Goal: Task Accomplishment & Management: Complete application form

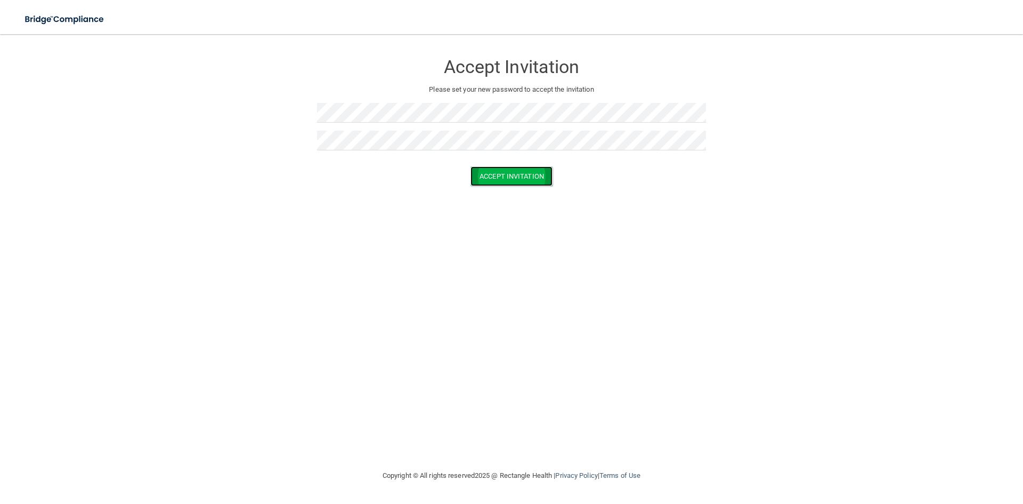
click at [482, 183] on button "Accept Invitation" at bounding box center [512, 176] width 82 height 20
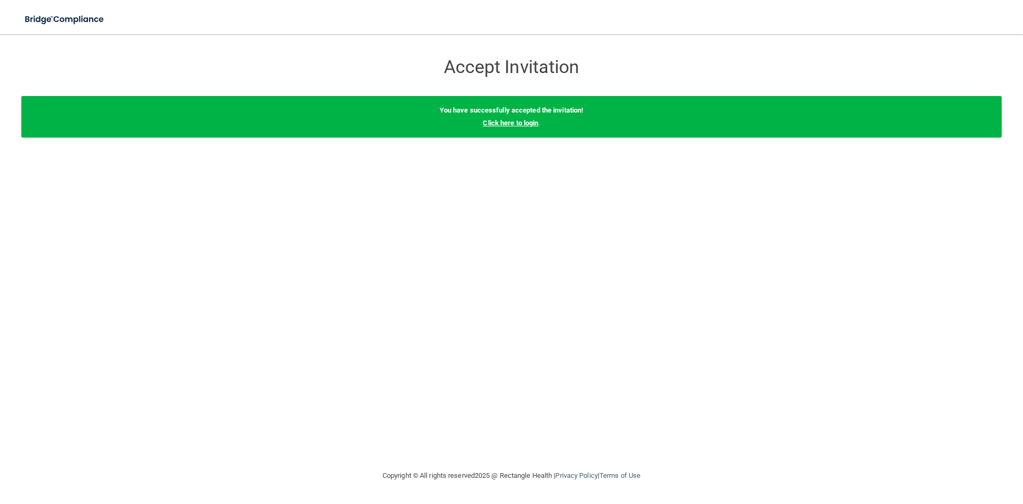
click at [518, 126] on link "Click here to login" at bounding box center [510, 123] width 55 height 8
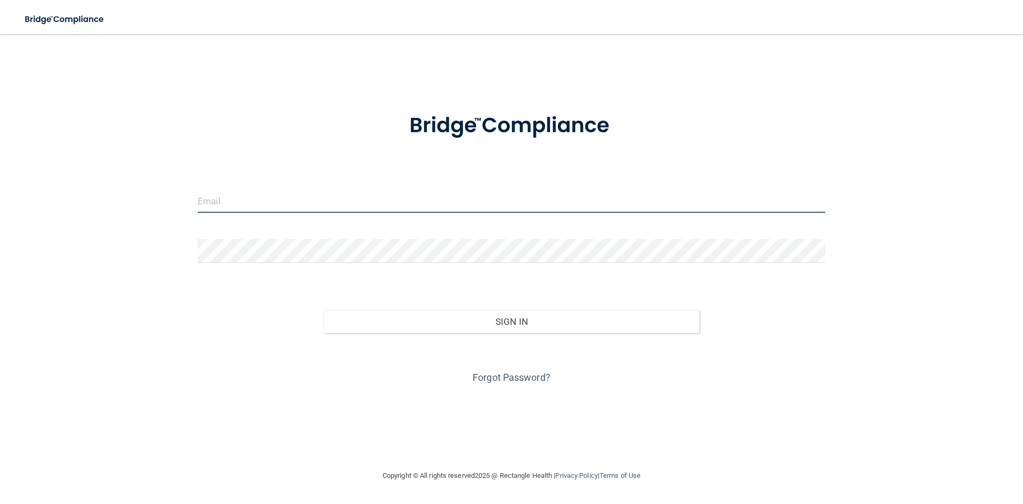
click at [343, 195] on input "email" at bounding box center [512, 201] width 628 height 24
type input "[PERSON_NAME][EMAIL_ADDRESS][DOMAIN_NAME]"
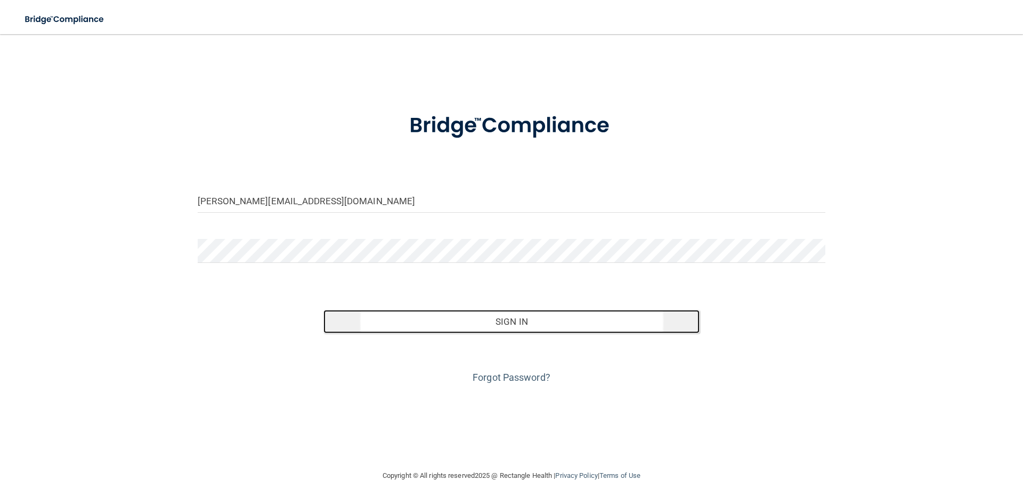
click at [446, 315] on button "Sign In" at bounding box center [512, 321] width 377 height 23
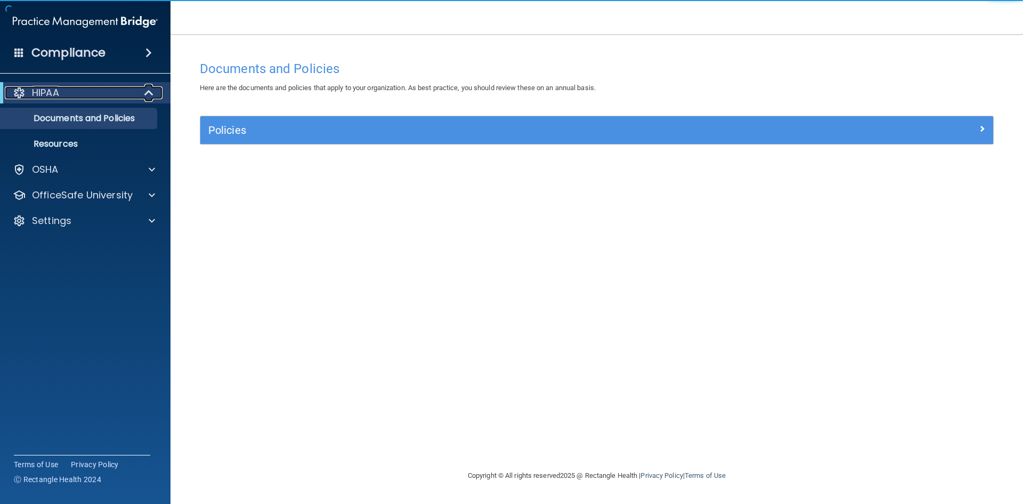
click at [155, 91] on div at bounding box center [149, 92] width 26 height 13
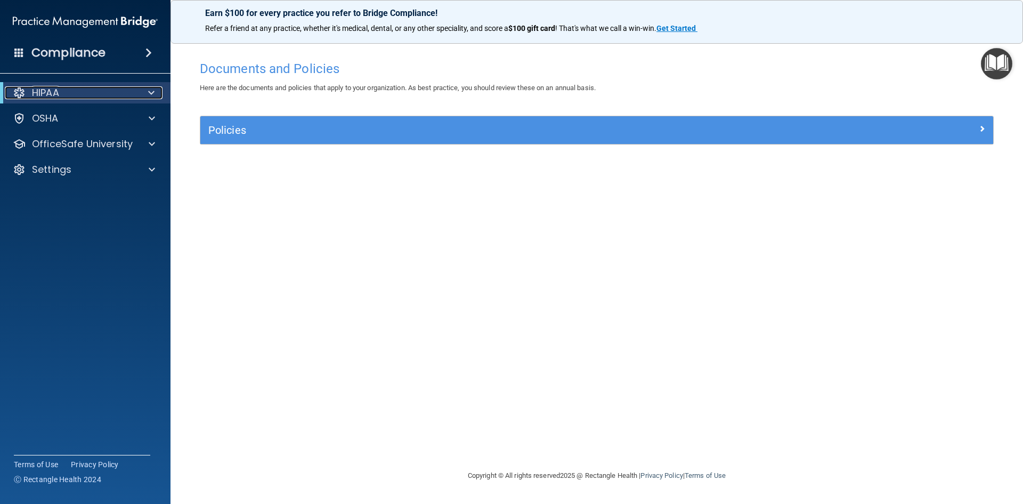
click at [146, 91] on div at bounding box center [149, 92] width 26 height 13
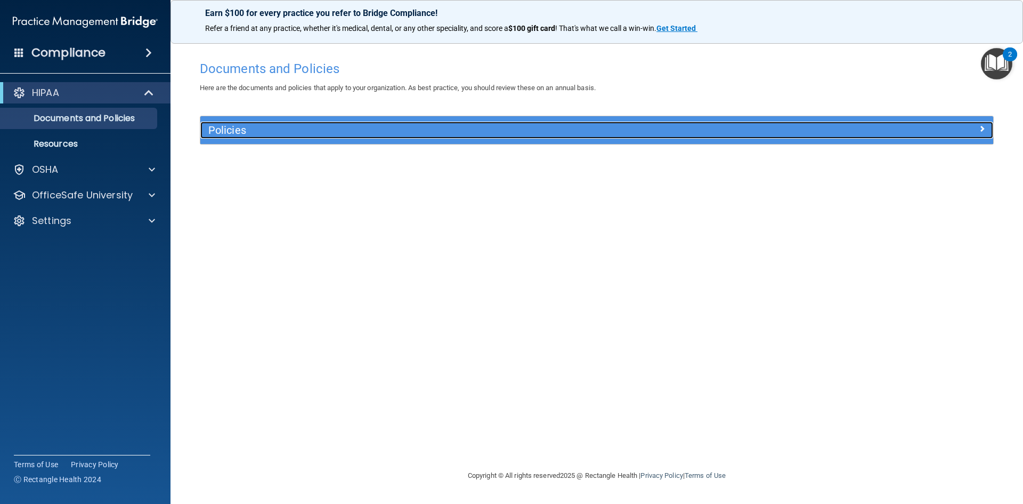
click at [979, 130] on div at bounding box center [894, 128] width 198 height 13
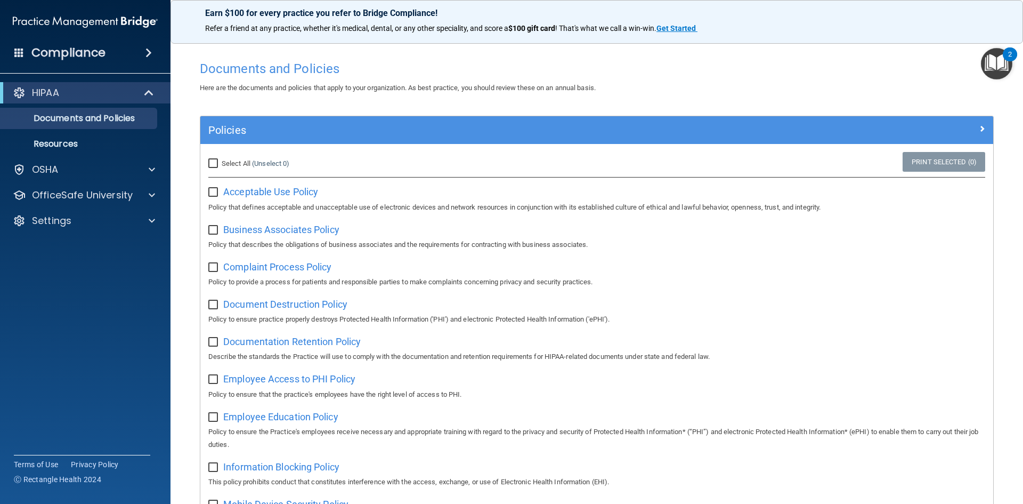
click at [317, 202] on p "Policy that defines acceptable and unacceptable use of electronic devices and n…" at bounding box center [596, 207] width 777 height 13
click at [221, 231] on label at bounding box center [214, 227] width 13 height 12
click at [221, 231] on input "checkbox" at bounding box center [214, 230] width 12 height 9
click at [214, 227] on input "checkbox" at bounding box center [214, 230] width 12 height 9
checkbox input "false"
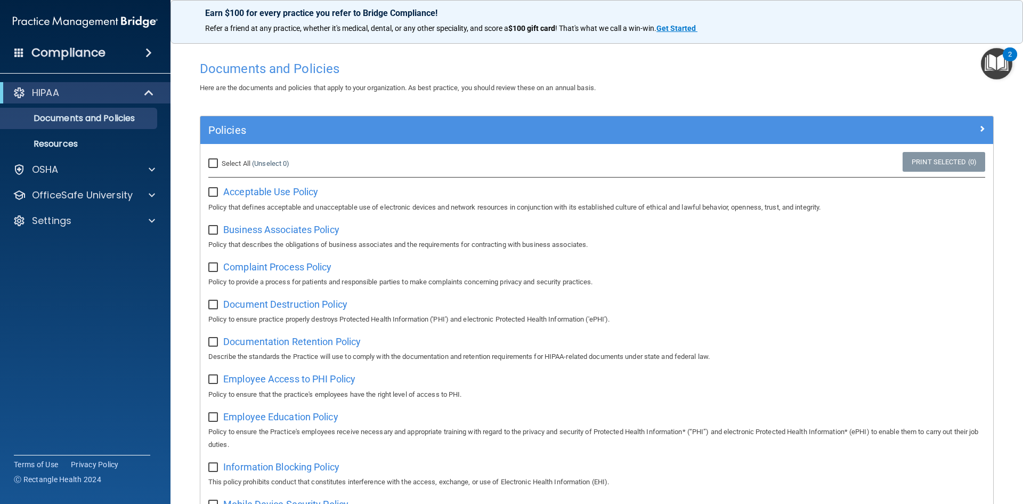
click at [211, 196] on input "checkbox" at bounding box center [214, 192] width 12 height 9
checkbox input "true"
click at [214, 229] on input "checkbox" at bounding box center [214, 230] width 12 height 9
checkbox input "true"
click at [215, 266] on input "checkbox" at bounding box center [214, 267] width 12 height 9
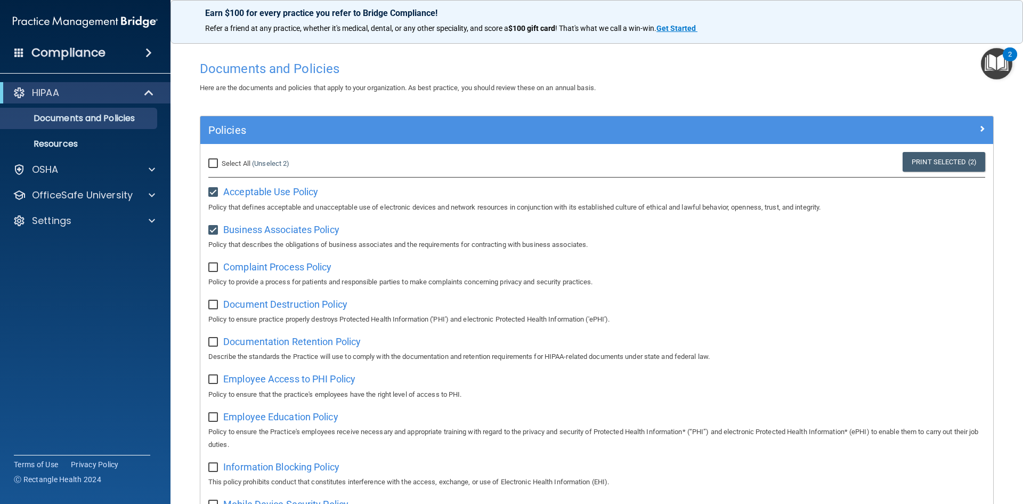
checkbox input "true"
click at [209, 306] on input "checkbox" at bounding box center [214, 305] width 12 height 9
checkbox input "true"
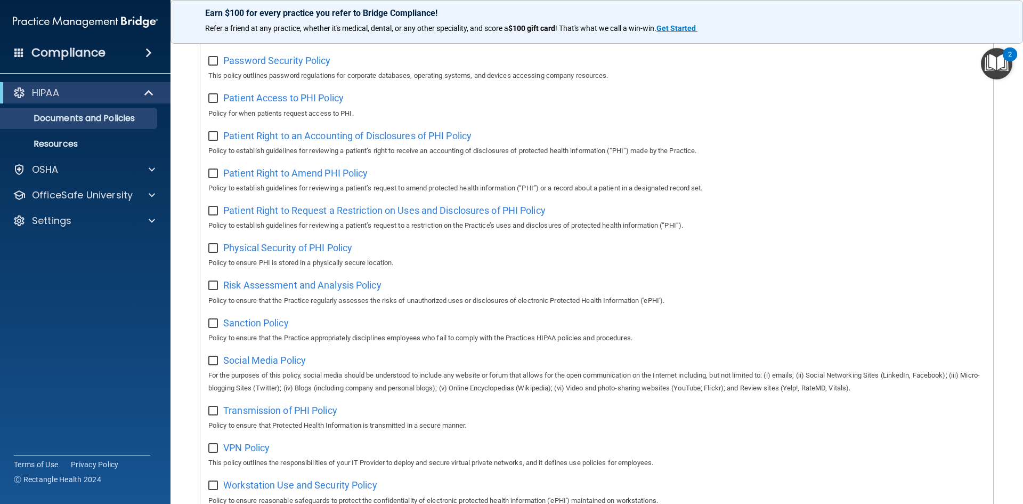
scroll to position [566, 0]
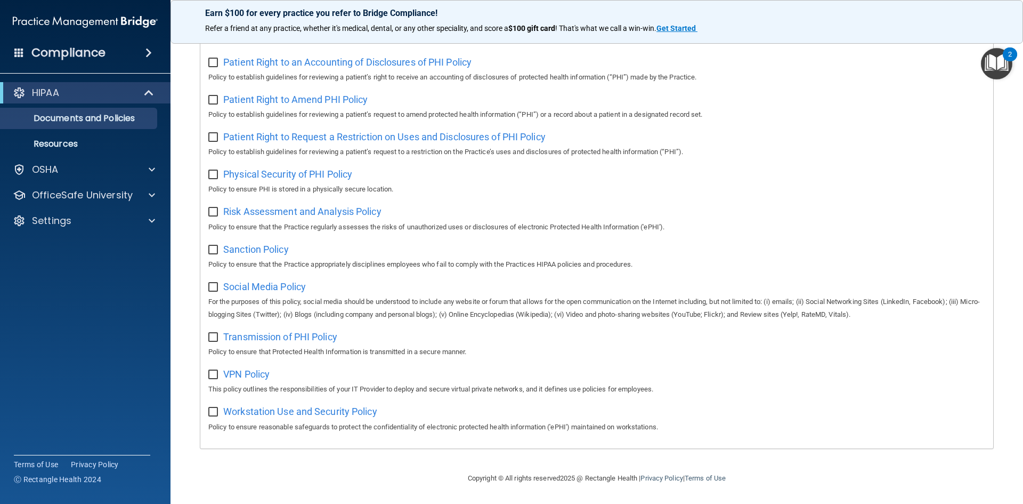
click at [212, 408] on input "checkbox" at bounding box center [214, 412] width 12 height 9
checkbox input "true"
click at [69, 142] on p "Resources" at bounding box center [80, 144] width 146 height 11
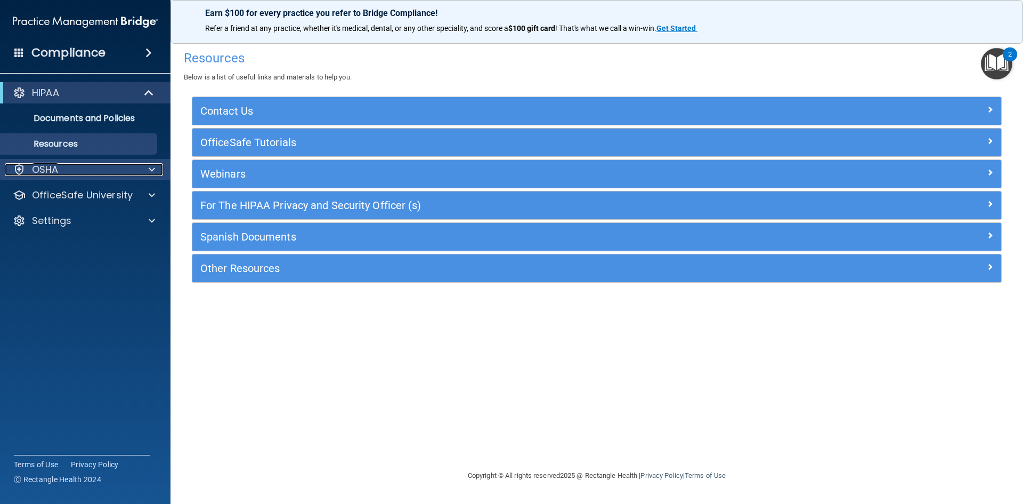
click at [90, 171] on div "OSHA" at bounding box center [71, 169] width 132 height 13
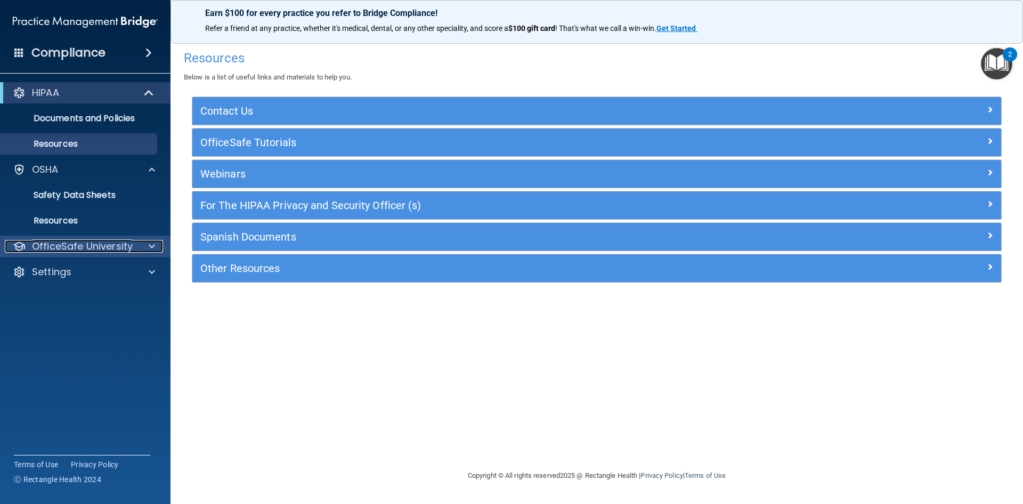
click at [155, 246] on div at bounding box center [150, 246] width 27 height 13
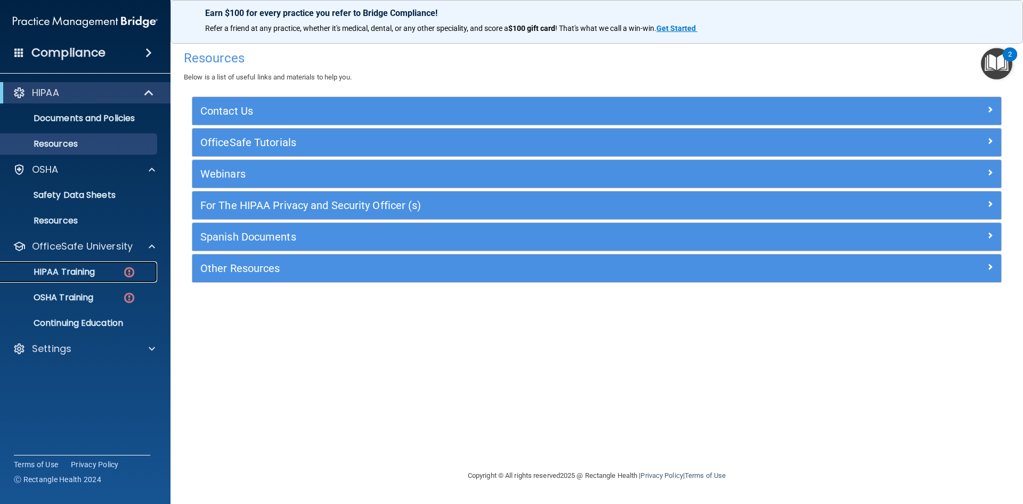
click at [95, 269] on p "HIPAA Training" at bounding box center [51, 272] width 88 height 11
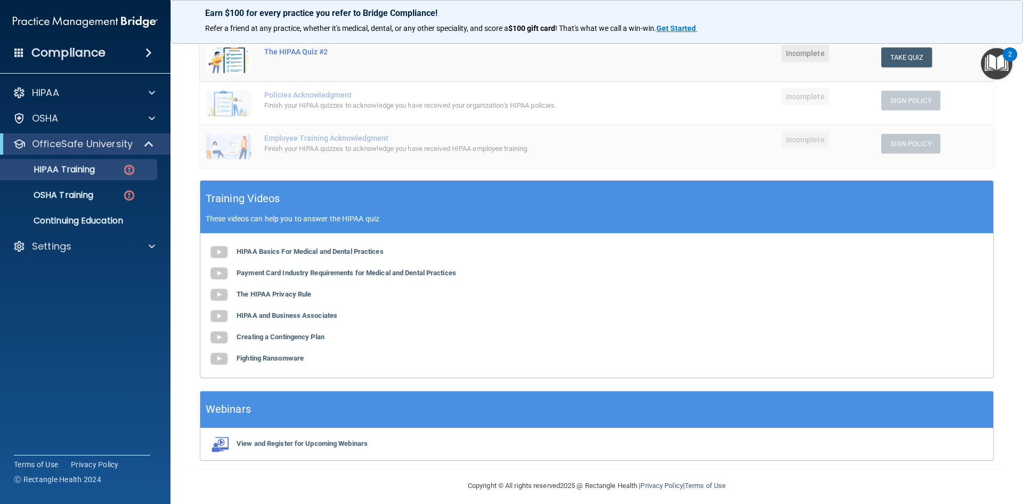
scroll to position [243, 0]
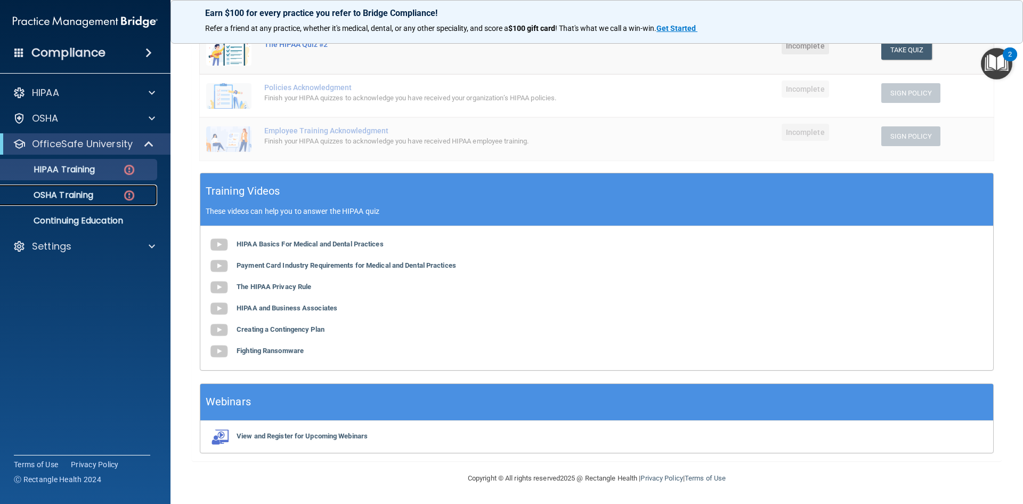
click at [103, 187] on link "OSHA Training" at bounding box center [73, 194] width 168 height 21
